Goal: Check status: Check status

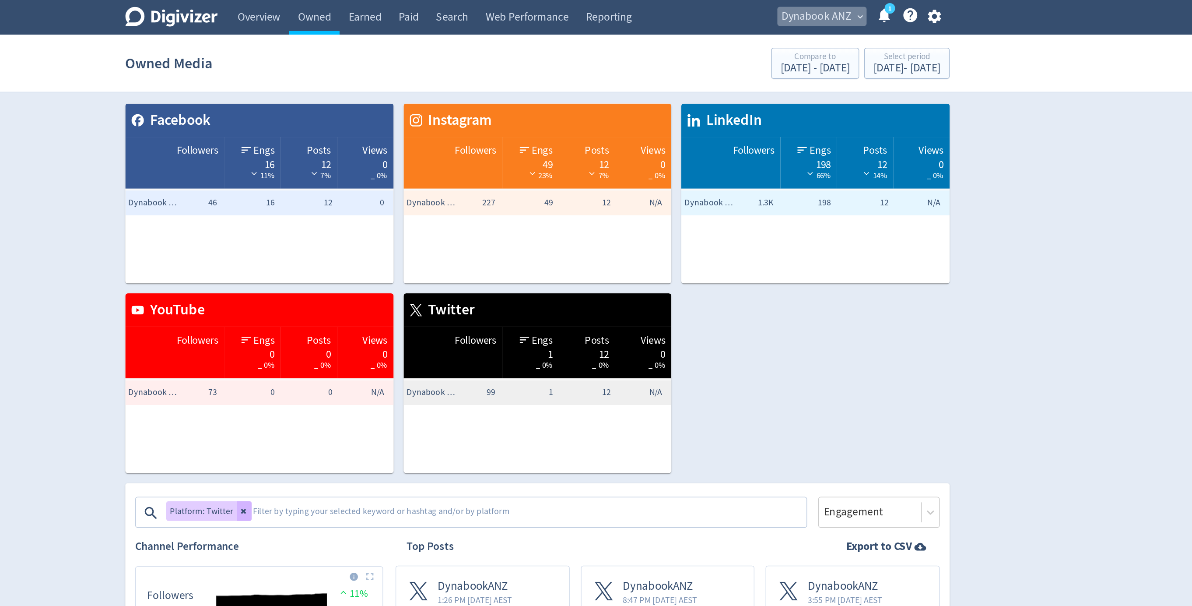
click at [808, 5] on span "Dynabook ANZ" at bounding box center [793, 12] width 49 height 14
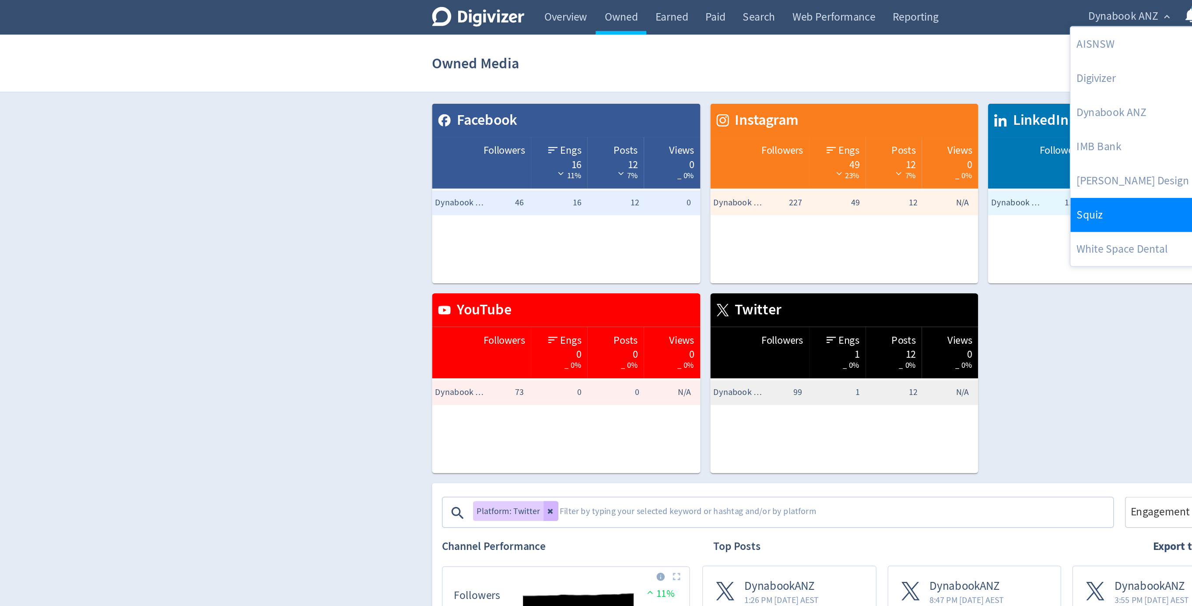
click at [783, 153] on link "Squiz" at bounding box center [800, 152] width 88 height 24
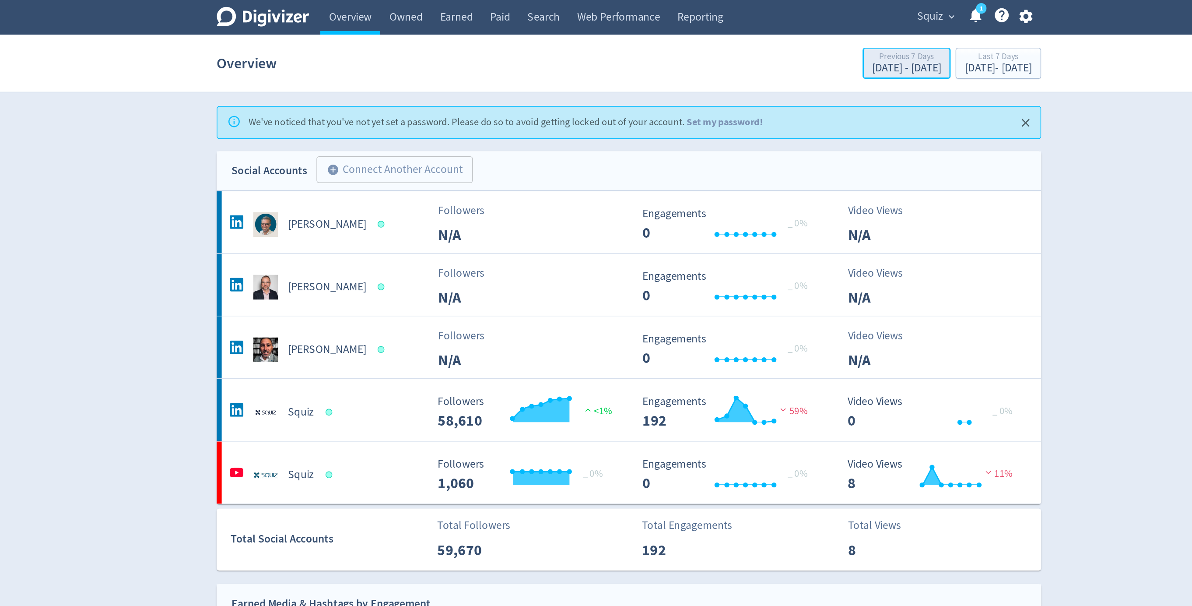
click at [768, 49] on div "[DATE] - [DATE]" at bounding box center [792, 48] width 49 height 8
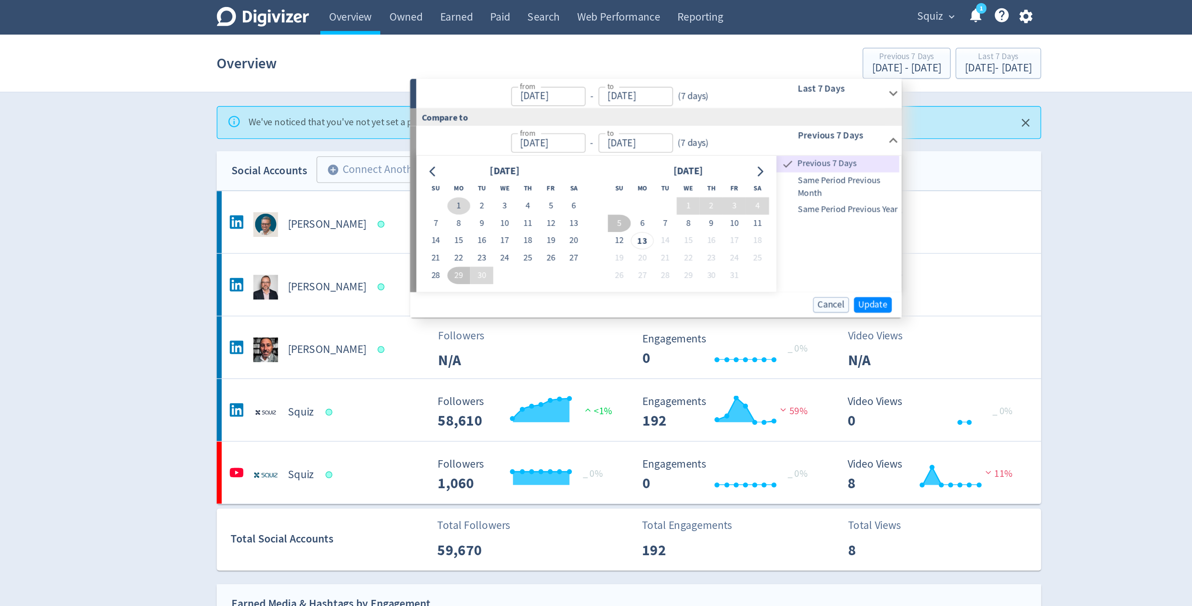
click at [477, 144] on button "1" at bounding box center [476, 145] width 16 height 12
type input "[DATE]"
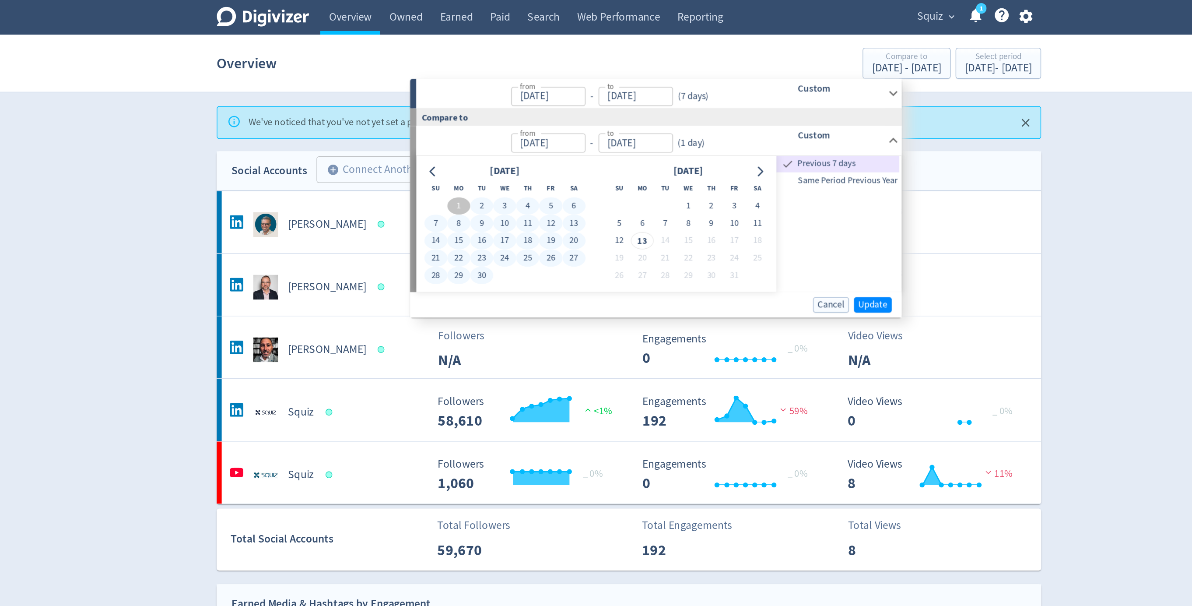
click at [495, 193] on button "30" at bounding box center [492, 194] width 16 height 12
type input "[DATE]"
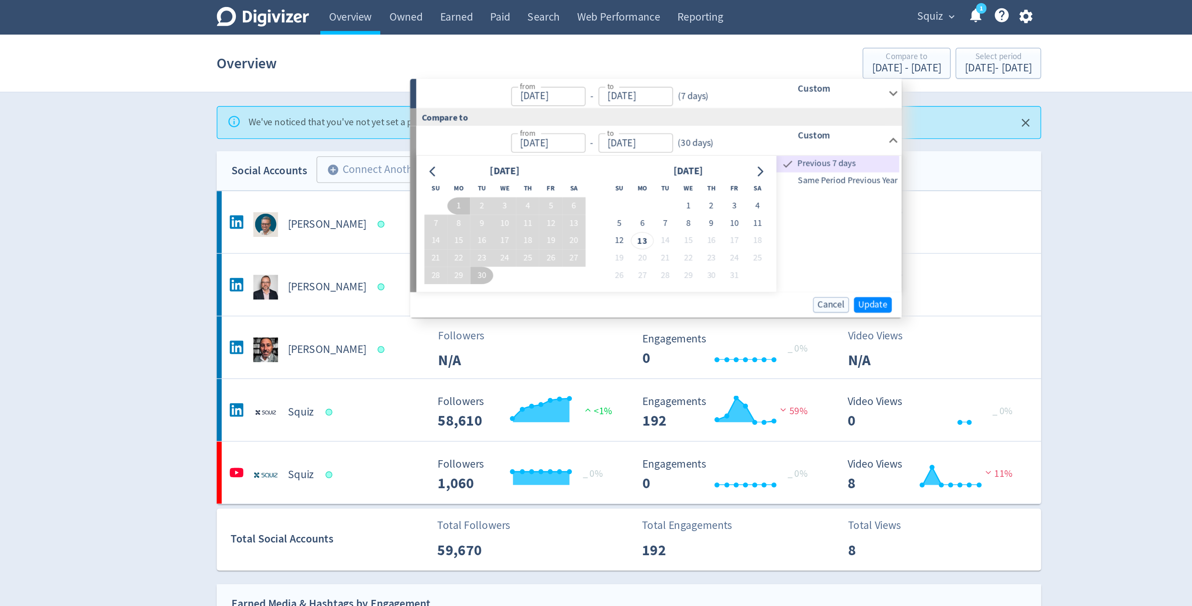
click at [698, 67] on div "Custom" at bounding box center [733, 66] width 87 height 21
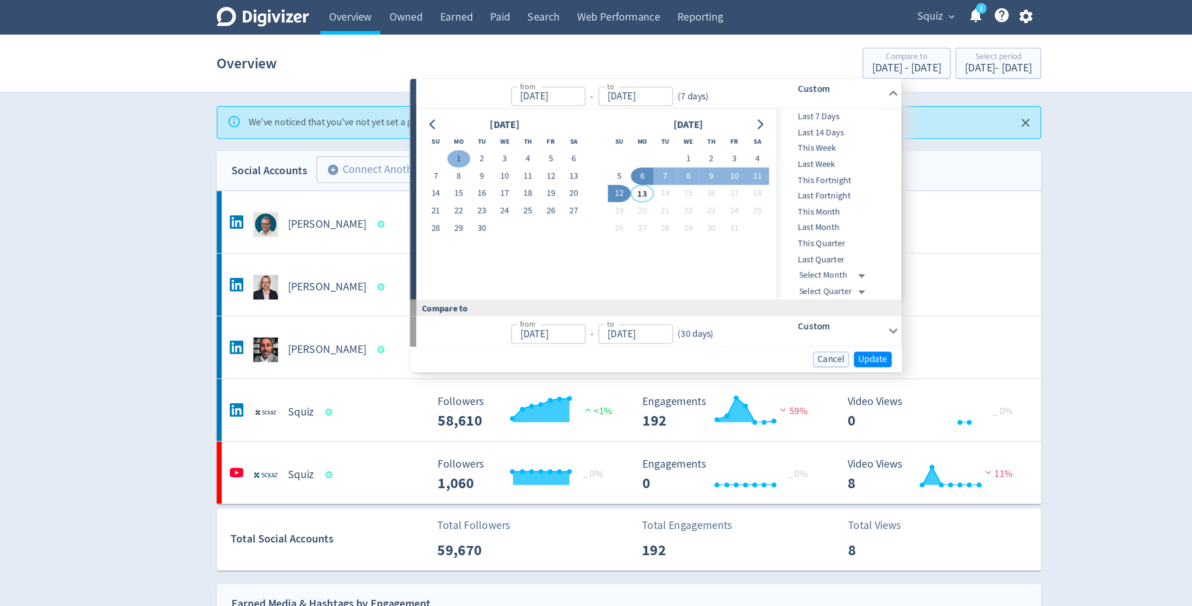
click at [474, 113] on button "1" at bounding box center [476, 112] width 16 height 12
type input "[DATE]"
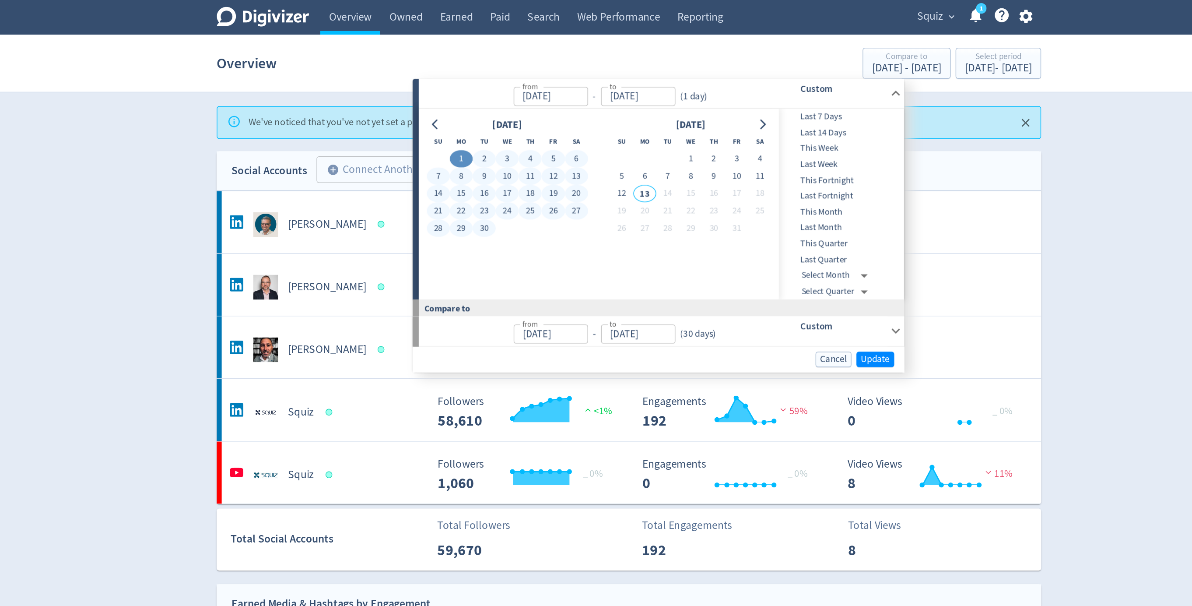
click at [495, 161] on button "30" at bounding box center [494, 161] width 16 height 12
type input "[DATE]"
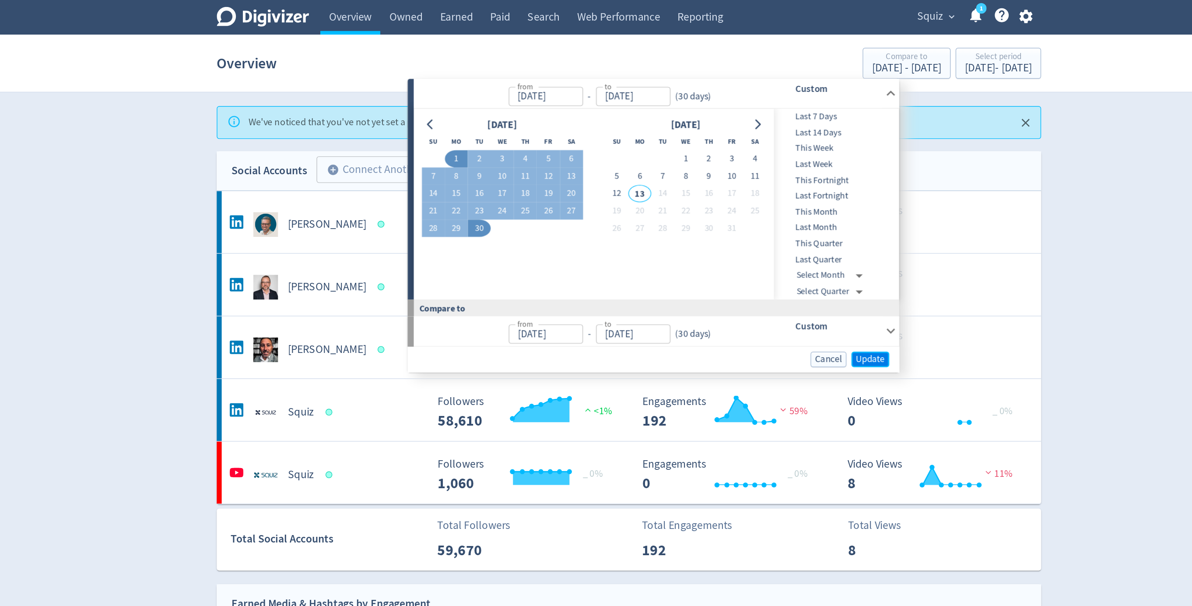
click at [765, 251] on span "Update" at bounding box center [766, 253] width 21 height 7
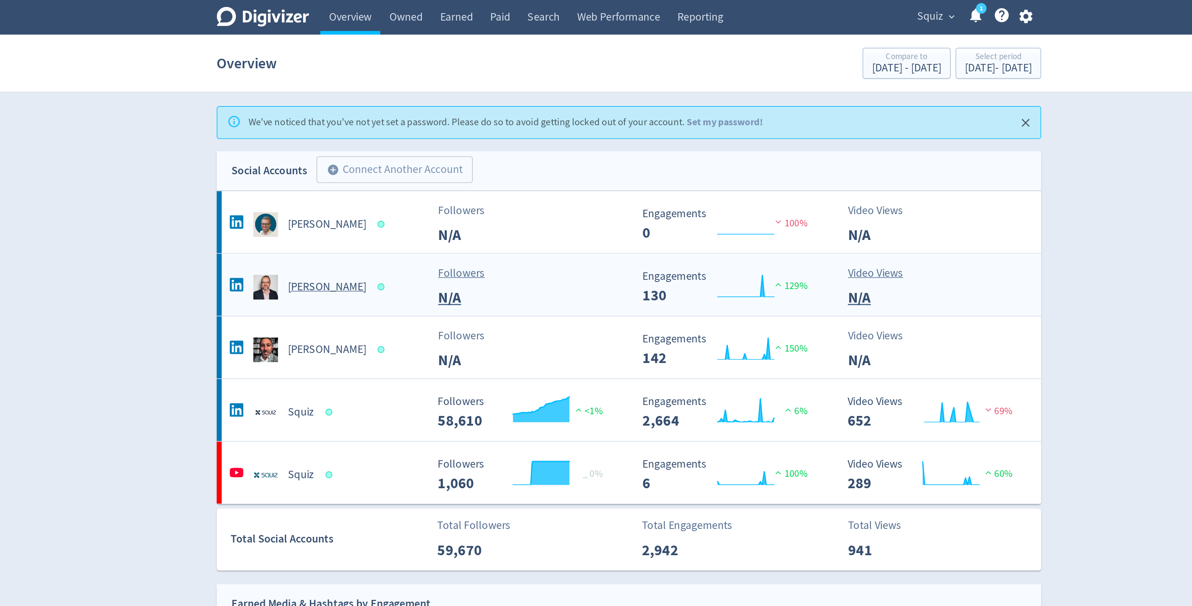
click at [439, 212] on Braddock-platform2 "[PERSON_NAME] Followers N/A Created with Highcharts 10.3.3 Engagements 130 129%…" at bounding box center [596, 201] width 582 height 44
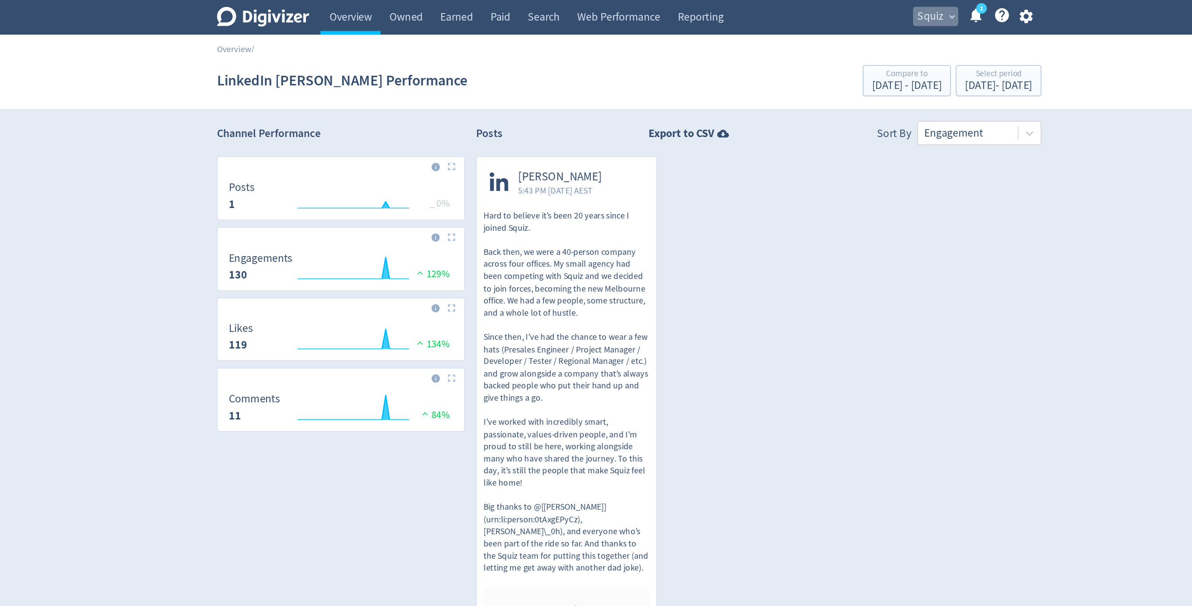
click at [804, 7] on span "Squiz" at bounding box center [809, 12] width 18 height 14
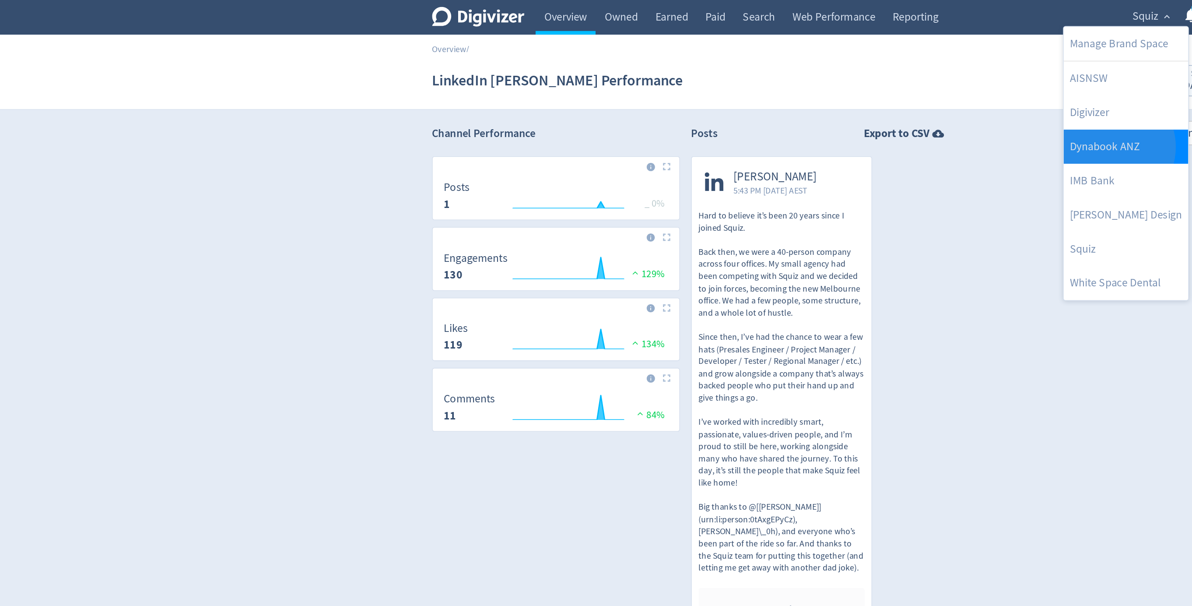
click at [784, 104] on link "Dynabook ANZ" at bounding box center [795, 103] width 88 height 24
